Goal: Information Seeking & Learning: Learn about a topic

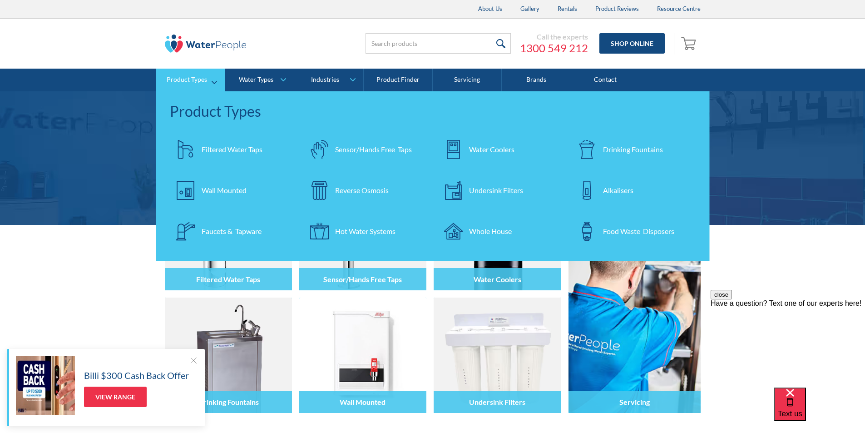
click at [219, 149] on div "Filtered Water Taps" at bounding box center [232, 149] width 61 height 11
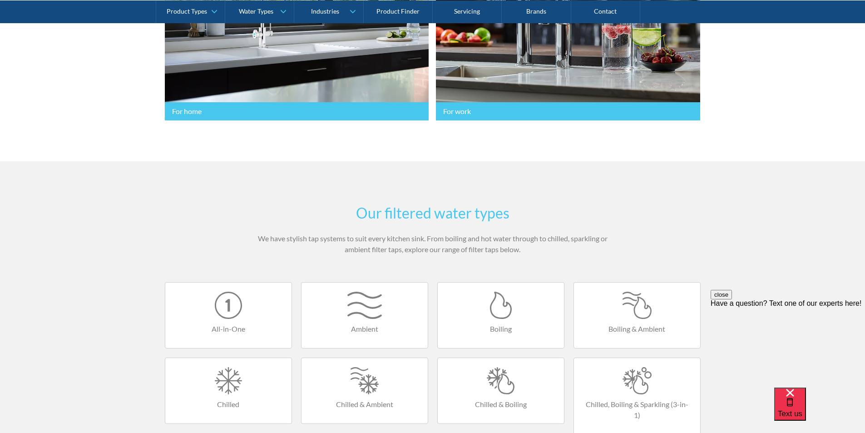
scroll to position [454, 0]
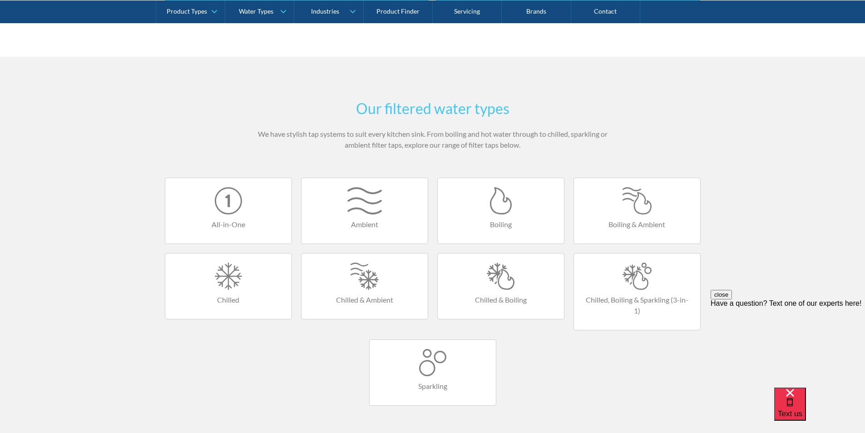
click at [241, 205] on div at bounding box center [228, 200] width 108 height 27
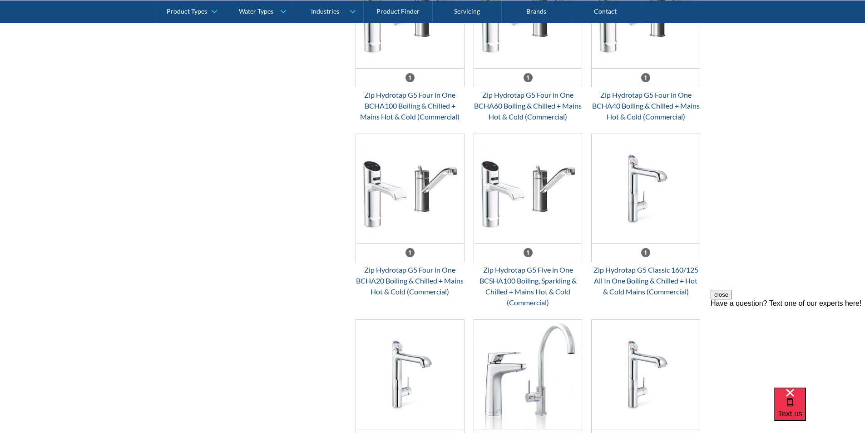
scroll to position [1362, 0]
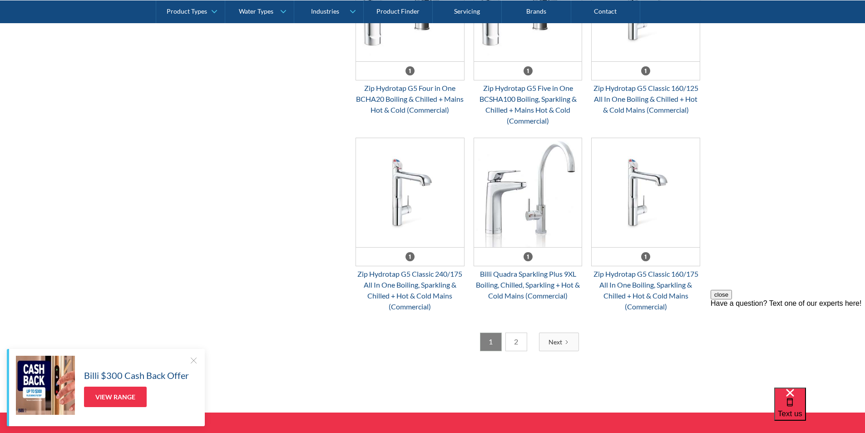
click at [519, 337] on link "2" at bounding box center [516, 341] width 22 height 19
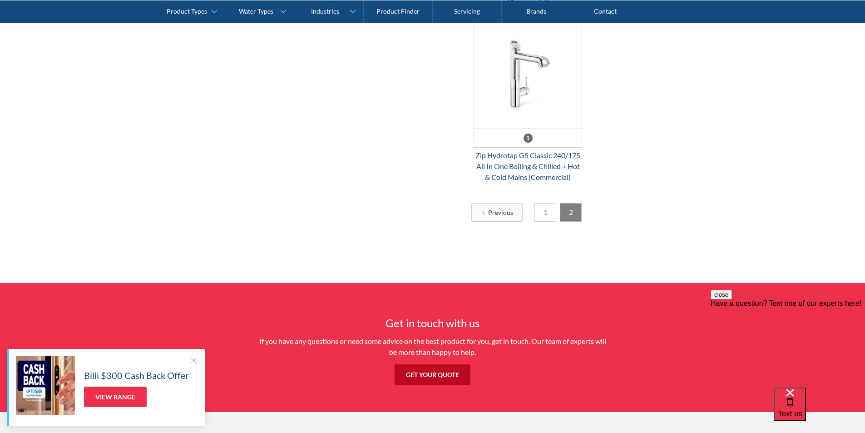
scroll to position [438, 0]
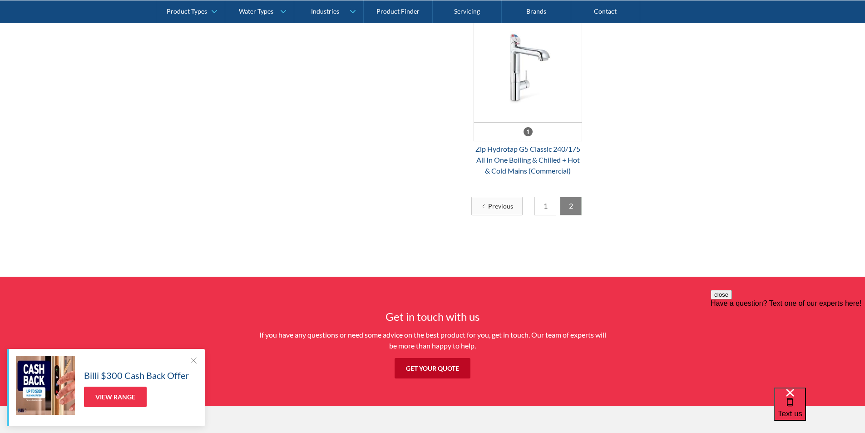
click at [546, 205] on link "1" at bounding box center [545, 206] width 22 height 19
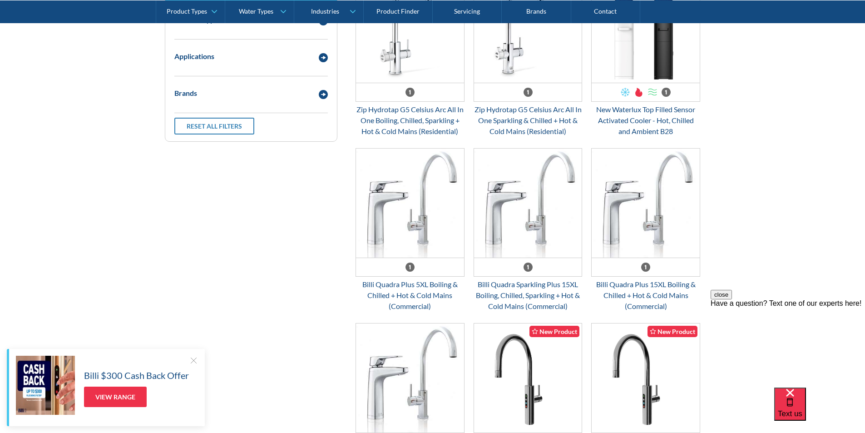
scroll to position [302, 0]
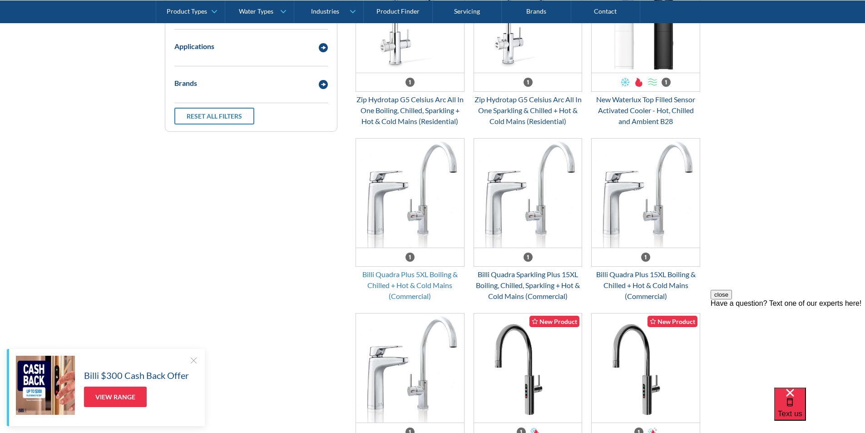
click at [425, 282] on div "Billi Quadra Plus 5XL Boiling & Chilled + Hot & Cold Mains (Commercial)" at bounding box center [410, 285] width 109 height 33
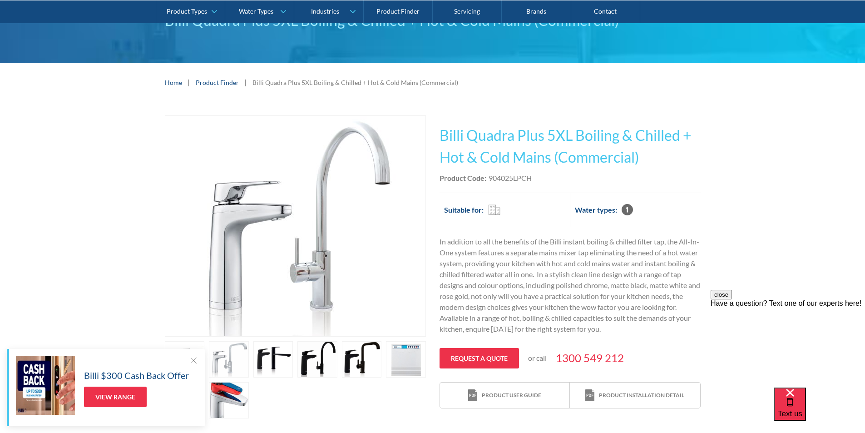
scroll to position [45, 0]
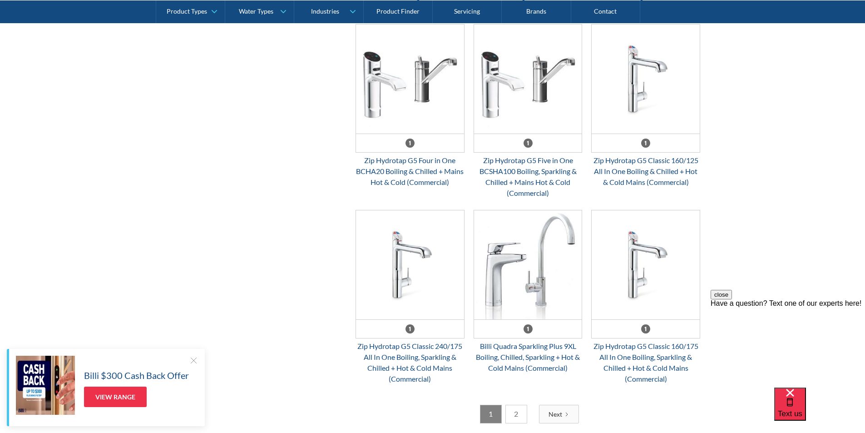
scroll to position [1301, 0]
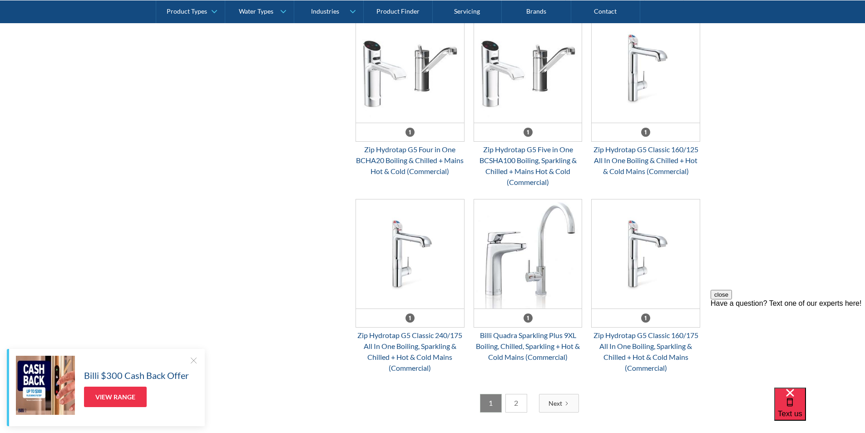
click at [516, 406] on link "2" at bounding box center [516, 403] width 22 height 19
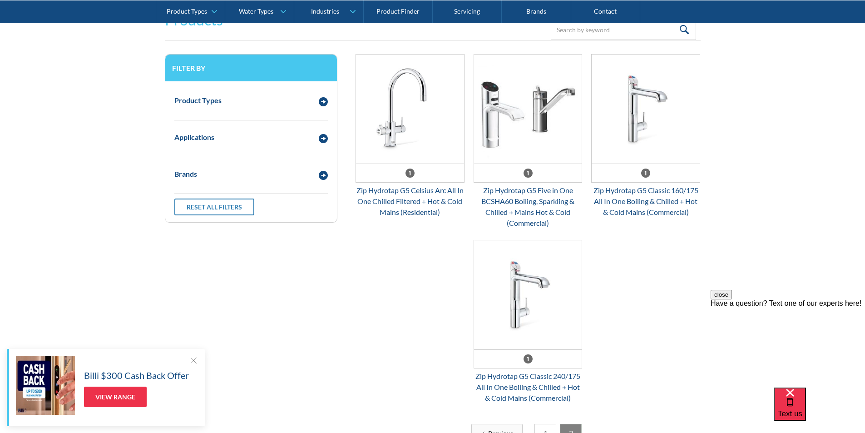
scroll to position [393, 0]
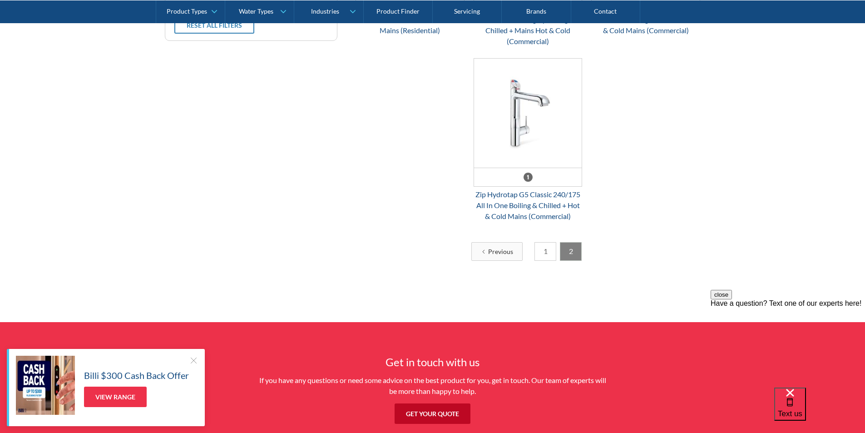
click at [546, 248] on link "1" at bounding box center [545, 251] width 22 height 19
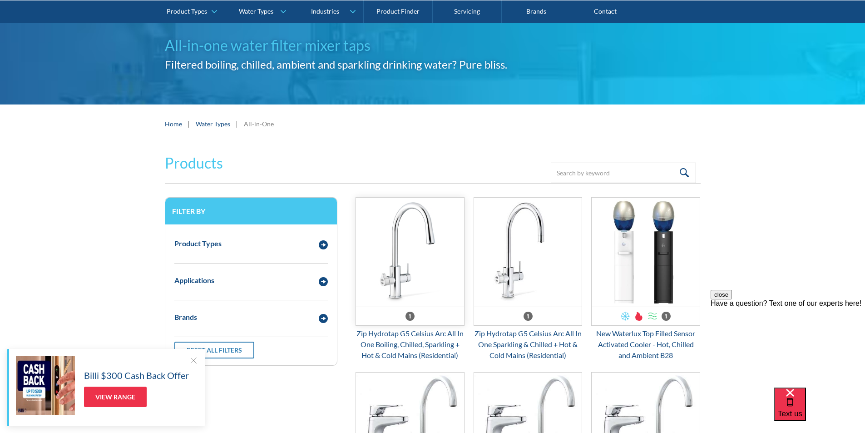
scroll to position [0, 0]
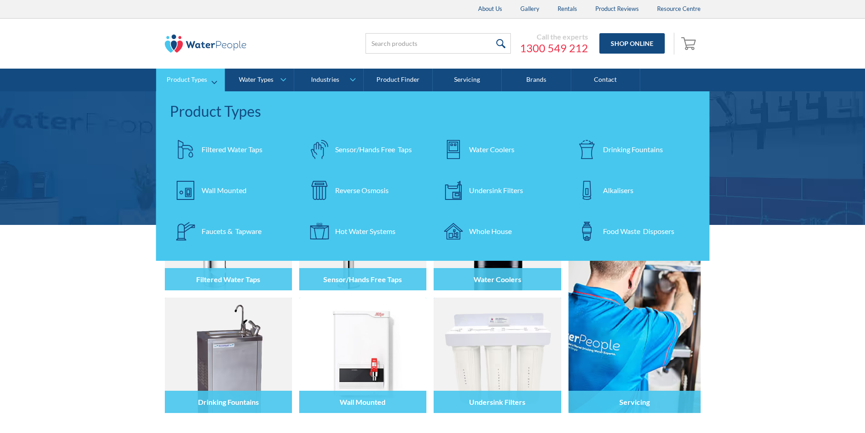
click at [227, 148] on div "Filtered Water Taps" at bounding box center [232, 149] width 61 height 11
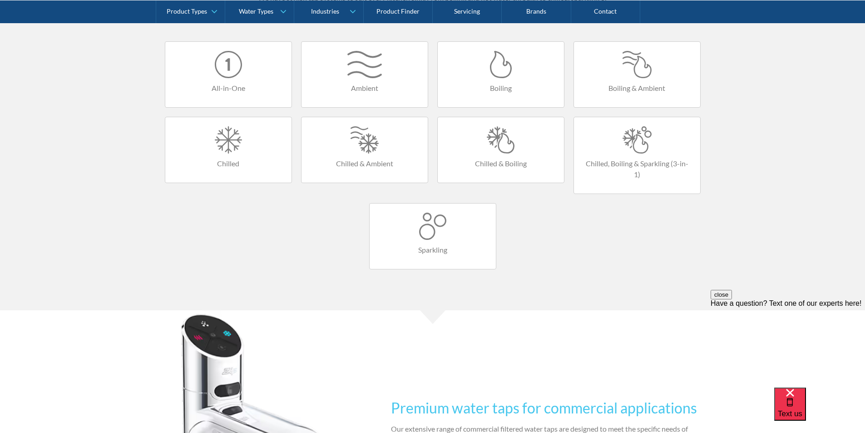
click at [633, 157] on link "Chilled, Boiling & Sparkling (3-in-1)" at bounding box center [637, 155] width 127 height 77
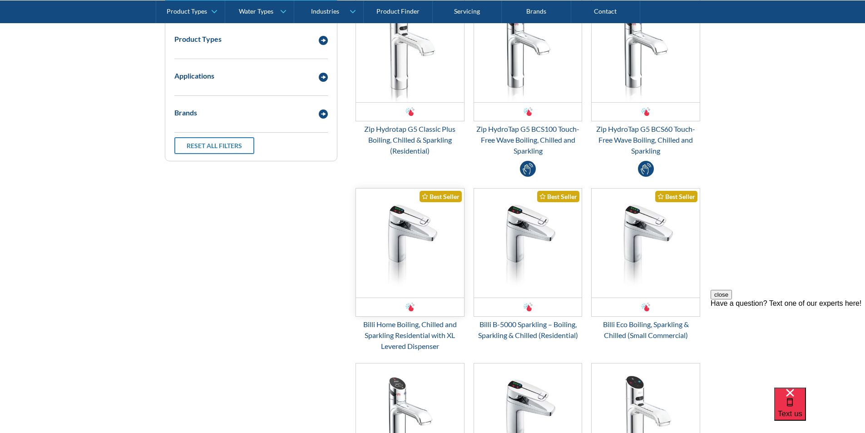
click at [417, 249] on img "Email Form 3" at bounding box center [410, 242] width 108 height 109
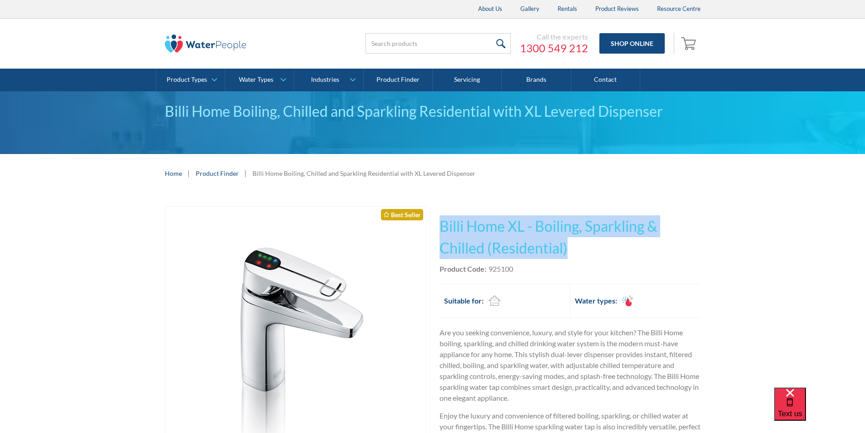
drag, startPoint x: 574, startPoint y: 246, endPoint x: 440, endPoint y: 225, distance: 135.6
click at [432, 227] on div "Play video Fits Most Brands Best Seller No items found. This tap design is incl…" at bounding box center [433, 404] width 536 height 396
copy div "No items found. This tap design is included in our standard range tap options w…"
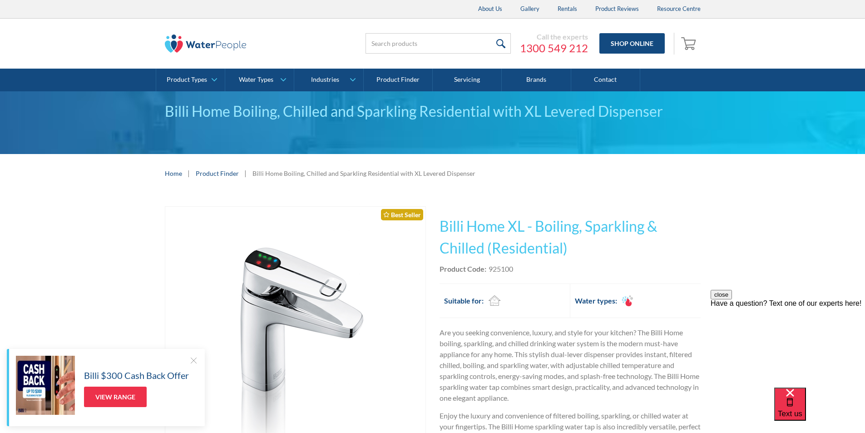
click at [523, 270] on div "Product Code: 925100" at bounding box center [570, 268] width 261 height 11
drag, startPoint x: 515, startPoint y: 267, endPoint x: 490, endPoint y: 269, distance: 25.1
click at [490, 269] on div "Product Code: 925100" at bounding box center [570, 268] width 261 height 11
copy div "925100"
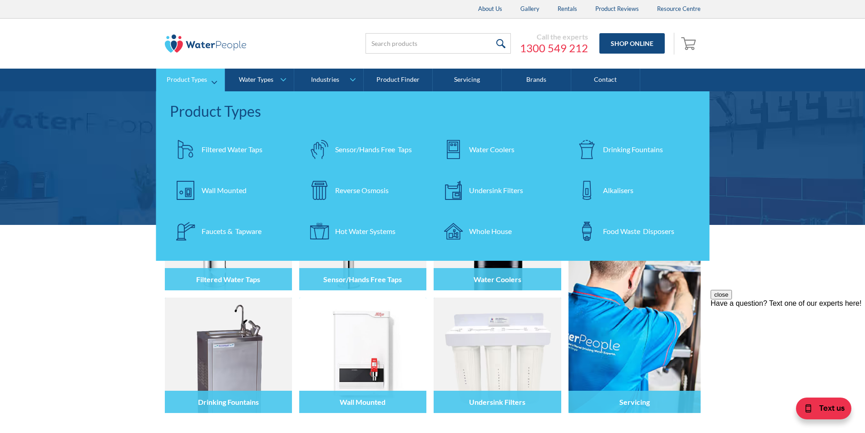
click at [483, 145] on div "Water Coolers" at bounding box center [491, 149] width 45 height 11
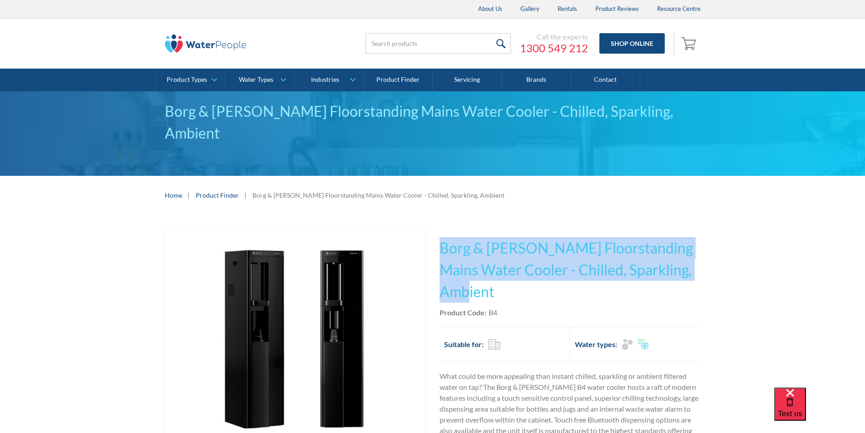
drag, startPoint x: 473, startPoint y: 259, endPoint x: 449, endPoint y: 231, distance: 36.7
click at [440, 237] on h1 "Borg & [PERSON_NAME] Floorstanding Mains Water Cooler - Chilled, Sparkling, Amb…" at bounding box center [570, 269] width 261 height 65
copy h1 "Borg & [PERSON_NAME] Floorstanding Mains Water Cooler - Chilled, Sparkling, Amb…"
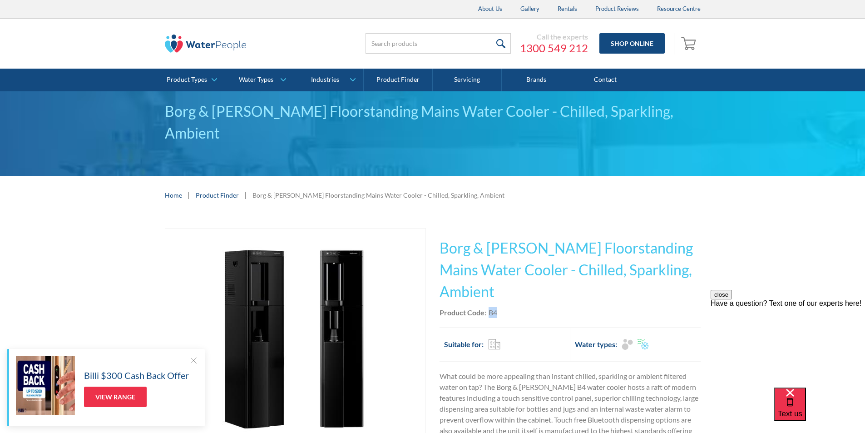
drag, startPoint x: 501, startPoint y: 290, endPoint x: 489, endPoint y: 290, distance: 12.3
click at [489, 307] on div "Product Code: B4" at bounding box center [570, 312] width 261 height 11
copy div "B4"
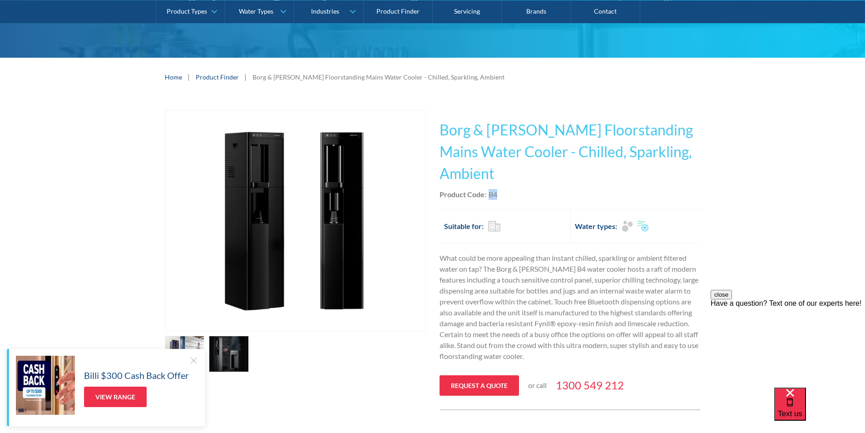
scroll to position [3, 0]
